Goal: Find specific page/section

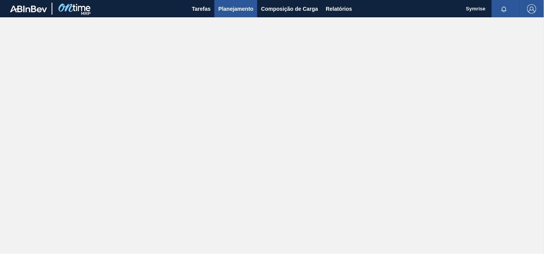
click at [233, 8] on span "Planejamento" at bounding box center [235, 8] width 35 height 9
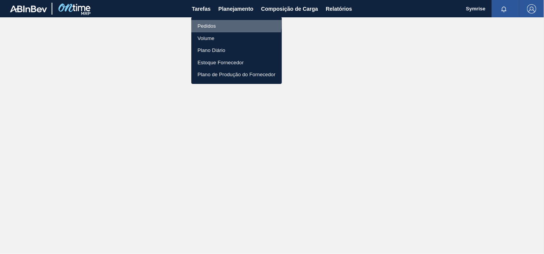
click at [214, 22] on li "Pedidos" at bounding box center [236, 26] width 90 height 12
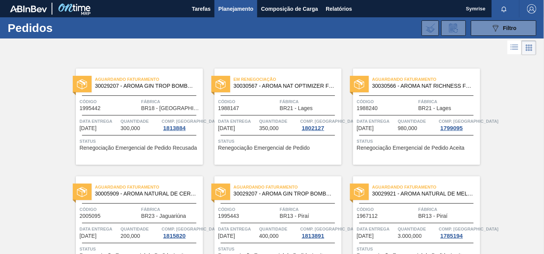
click at [169, 83] on span "30029207 - AROMA GIN TROP BOMBONA 25KG" at bounding box center [146, 86] width 102 height 6
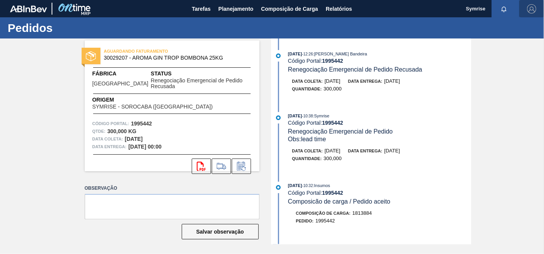
click at [531, 10] on img "button" at bounding box center [531, 8] width 9 height 9
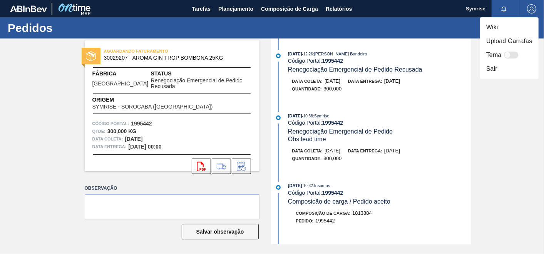
click at [496, 69] on li "Sair" at bounding box center [509, 69] width 58 height 14
